Goal: Find specific page/section: Find specific page/section

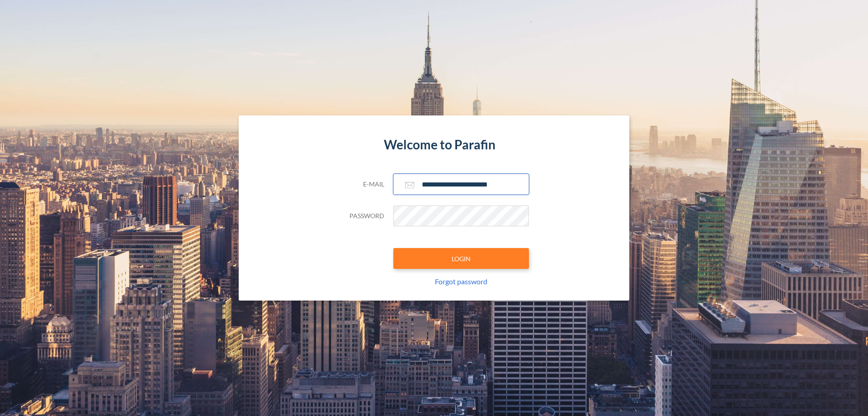
type input "**********"
click at [461, 258] on button "LOGIN" at bounding box center [461, 258] width 136 height 21
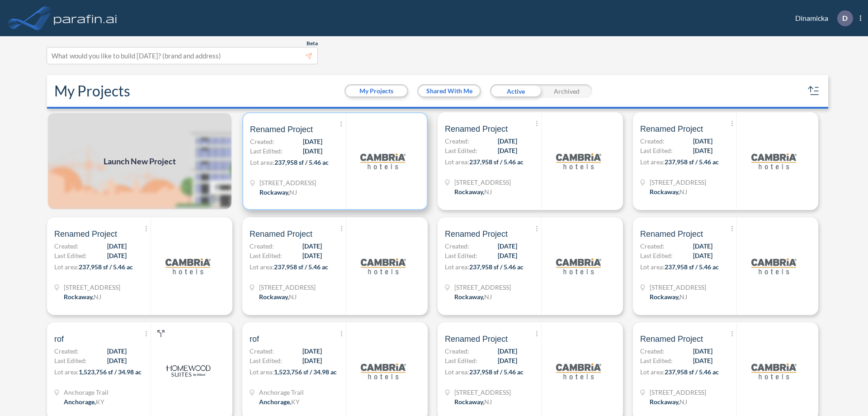
scroll to position [2, 0]
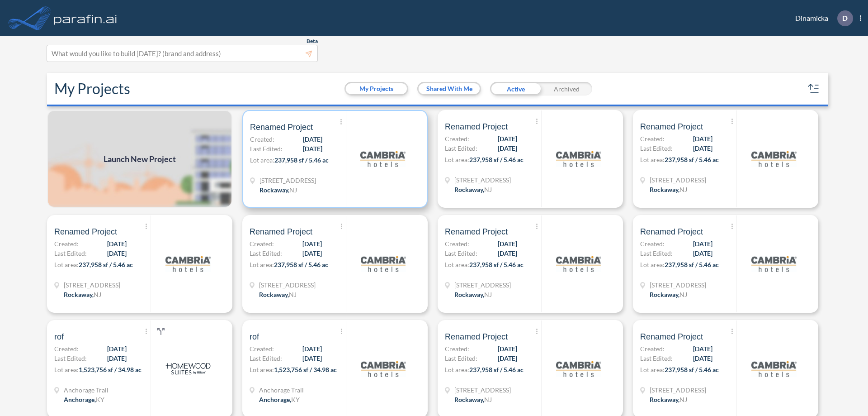
click at [333, 159] on p "Lot area: 237,958 sf / 5.46 ac" at bounding box center [298, 161] width 96 height 13
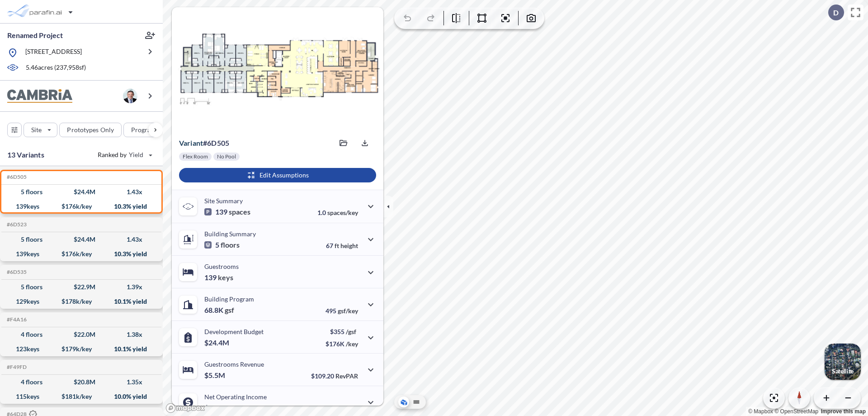
scroll to position [46, 0]
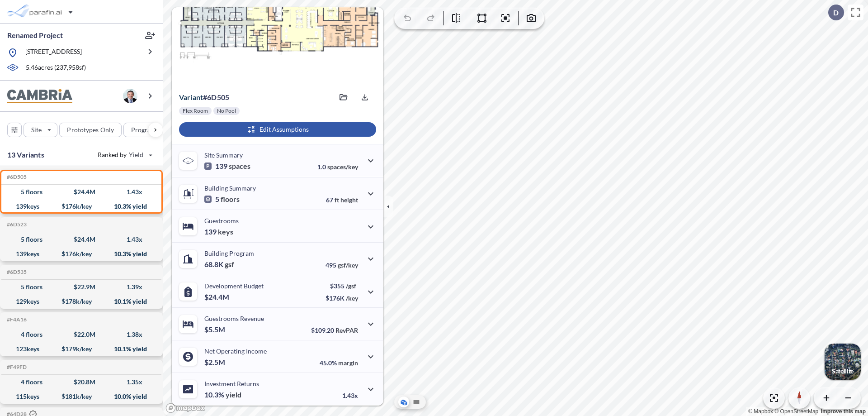
click at [276, 129] on div "button" at bounding box center [277, 129] width 197 height 14
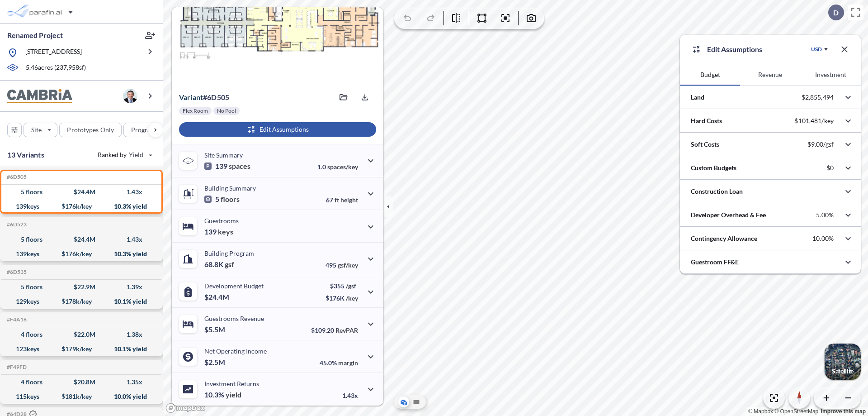
click at [770, 75] on button "Revenue" at bounding box center [770, 75] width 60 height 22
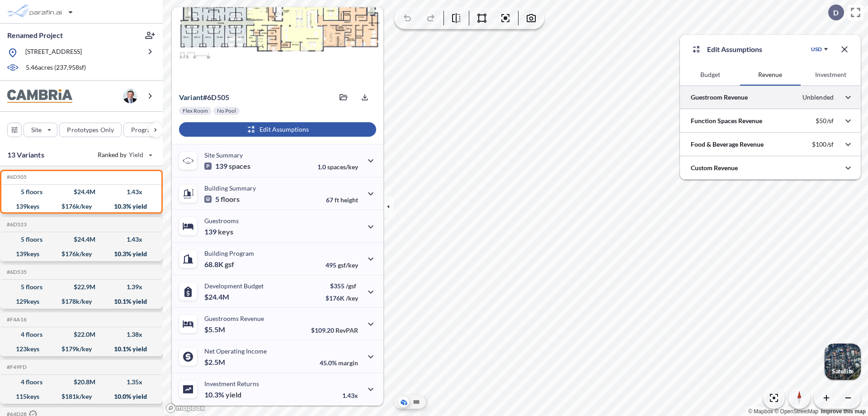
click at [771, 97] on div at bounding box center [770, 96] width 181 height 23
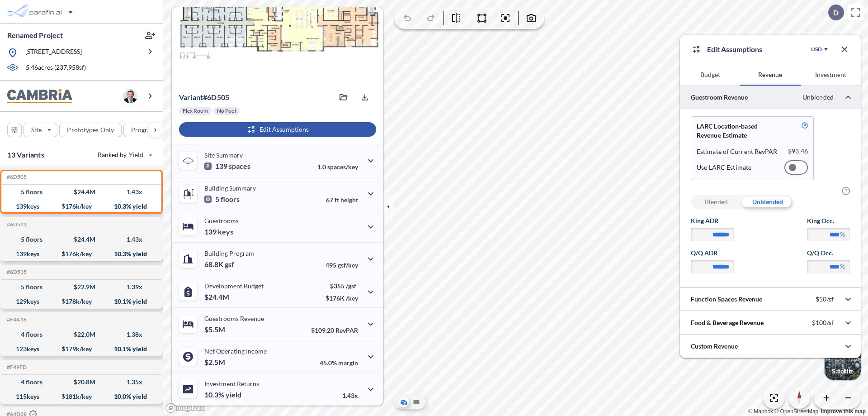
click at [796, 167] on div at bounding box center [797, 167] width 24 height 14
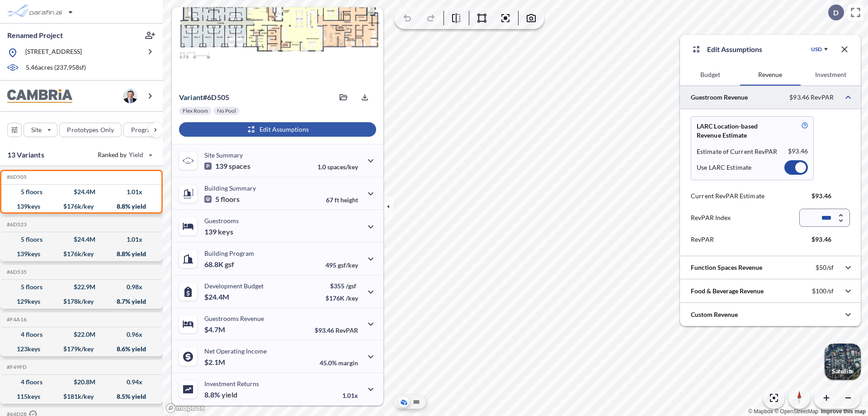
scroll to position [40, 0]
